Goal: Task Accomplishment & Management: Manage account settings

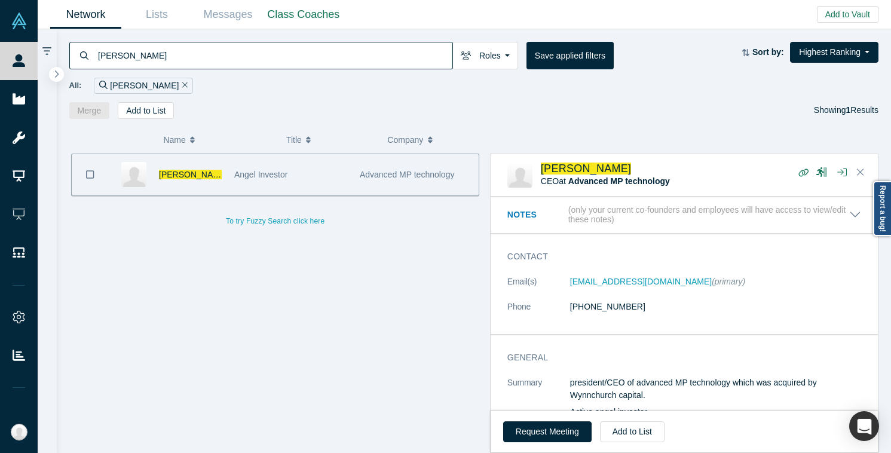
scroll to position [950, 0]
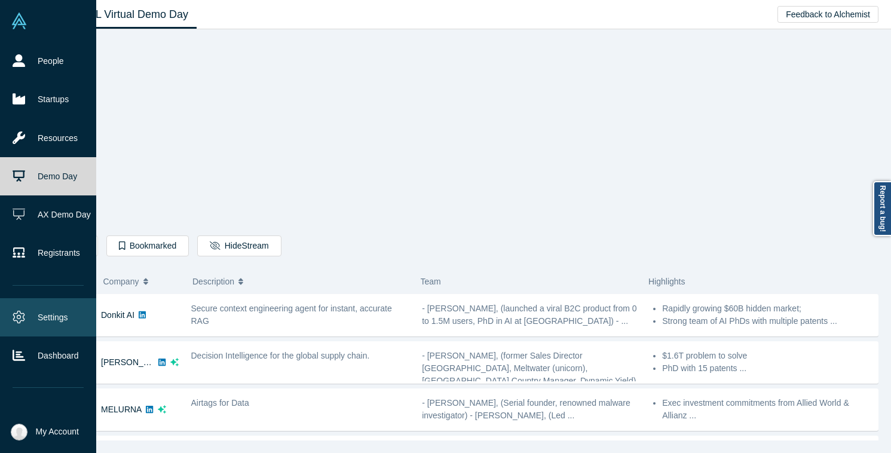
click at [22, 307] on link "Settings" at bounding box center [48, 317] width 96 height 38
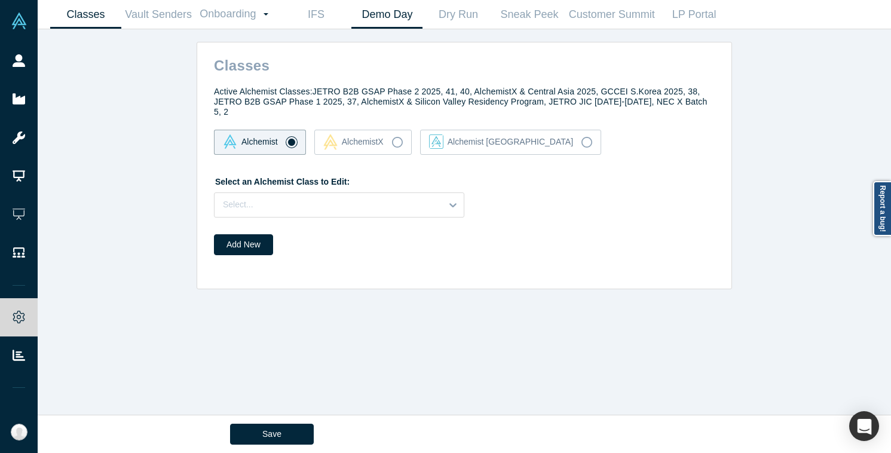
click at [369, 28] on link "Demo Day" at bounding box center [386, 15] width 71 height 28
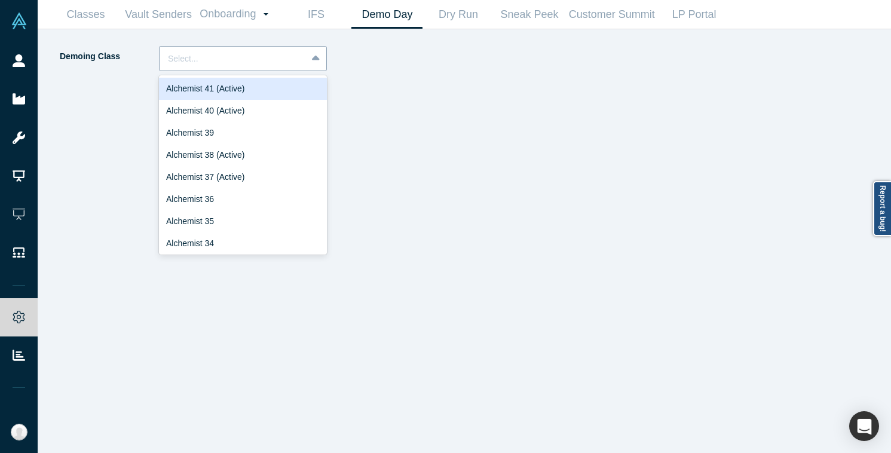
click at [272, 65] on div at bounding box center [233, 58] width 130 height 15
click at [256, 88] on div "Alchemist 41 (Active)" at bounding box center [243, 89] width 168 height 22
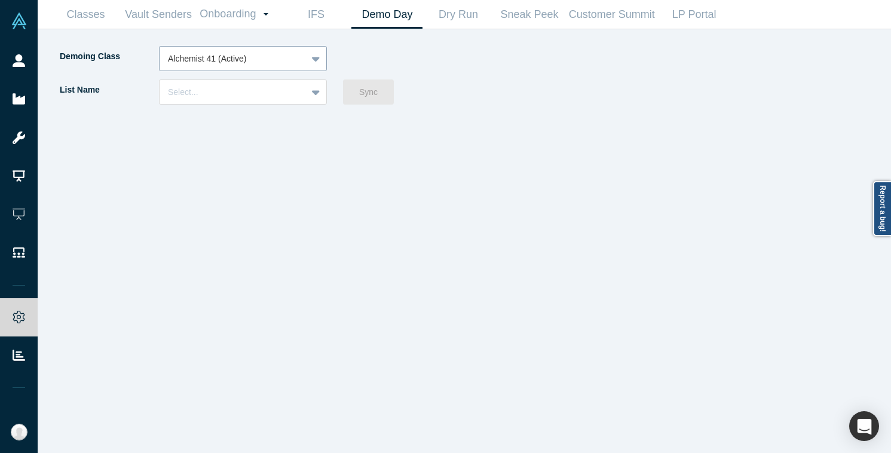
click at [315, 63] on icon at bounding box center [316, 59] width 8 height 12
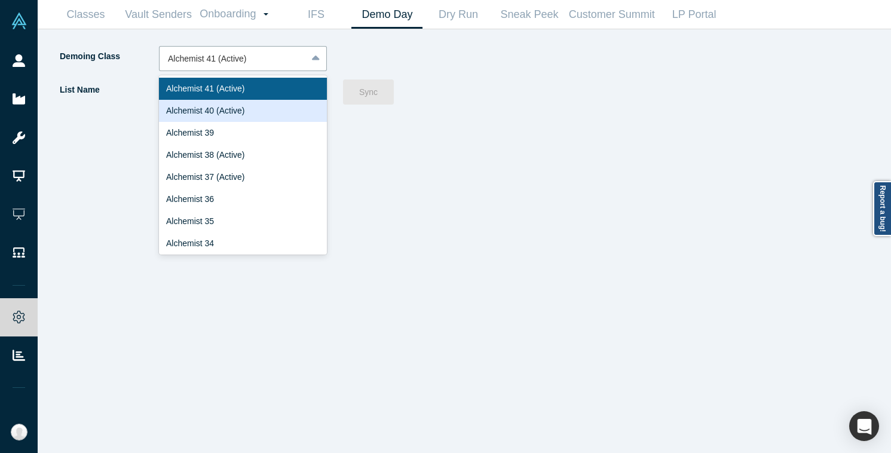
click at [311, 102] on div "Alchemist 40 (Active)" at bounding box center [243, 111] width 168 height 22
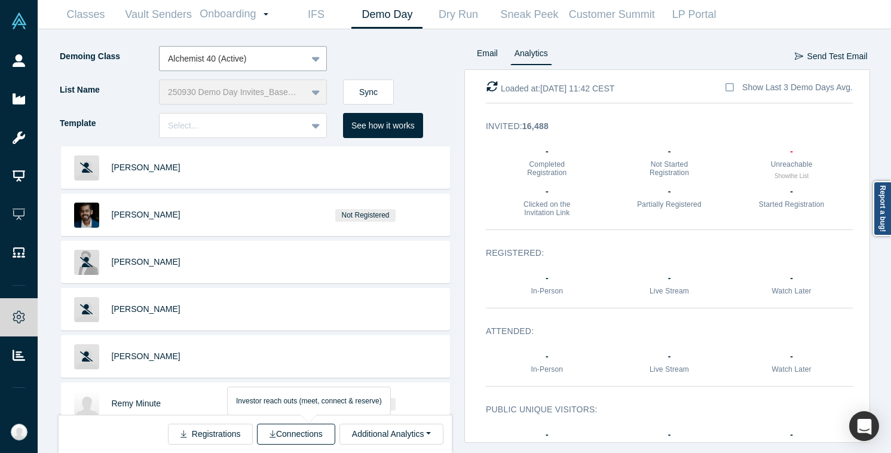
click at [276, 431] on icon "button" at bounding box center [272, 433] width 7 height 8
